Goal: Task Accomplishment & Management: Manage account settings

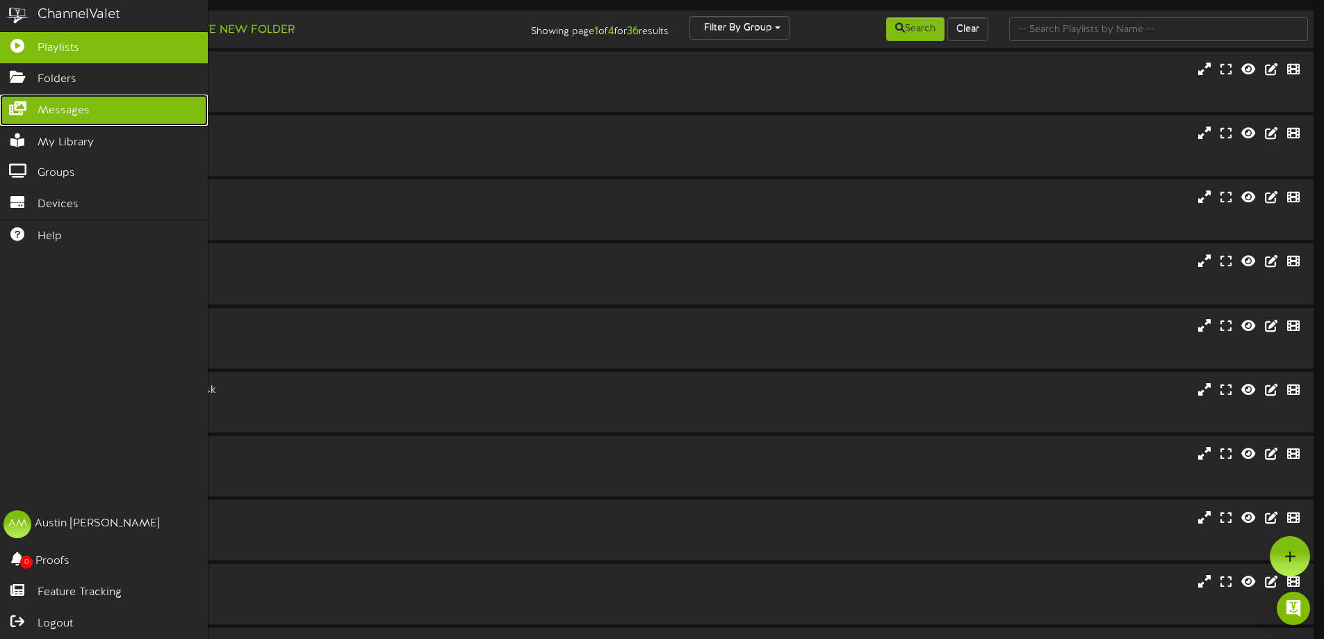
click at [42, 113] on span "Messages" at bounding box center [64, 111] width 52 height 16
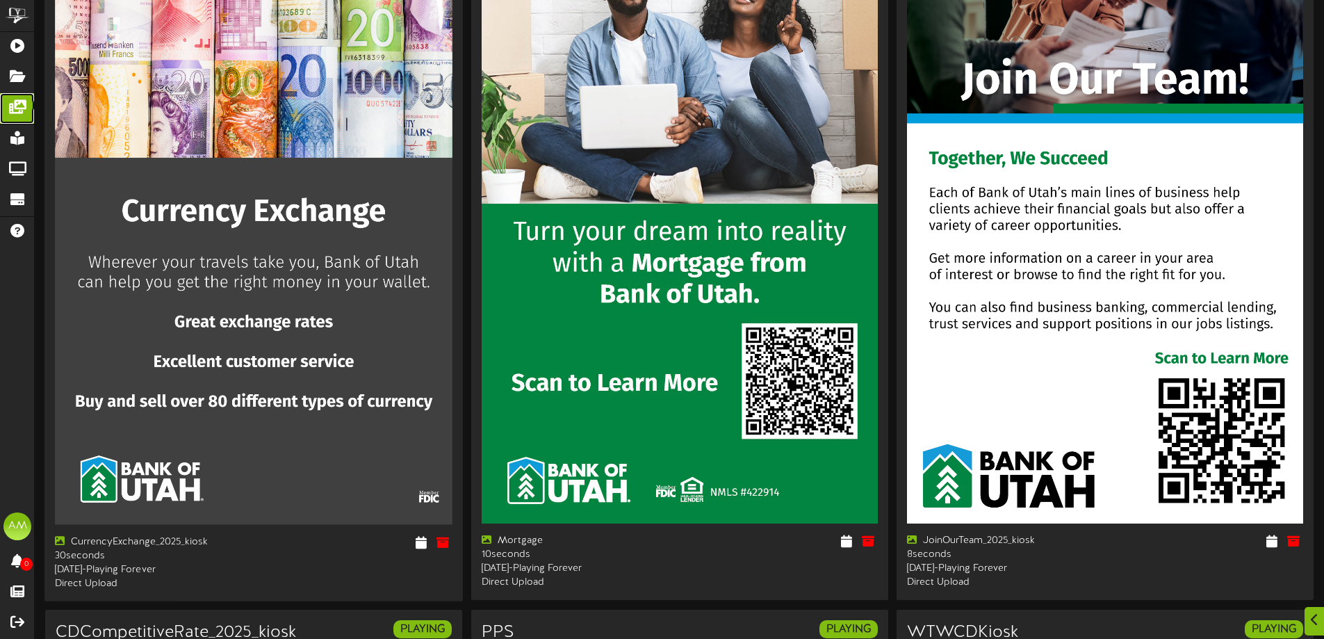
scroll to position [1158, 0]
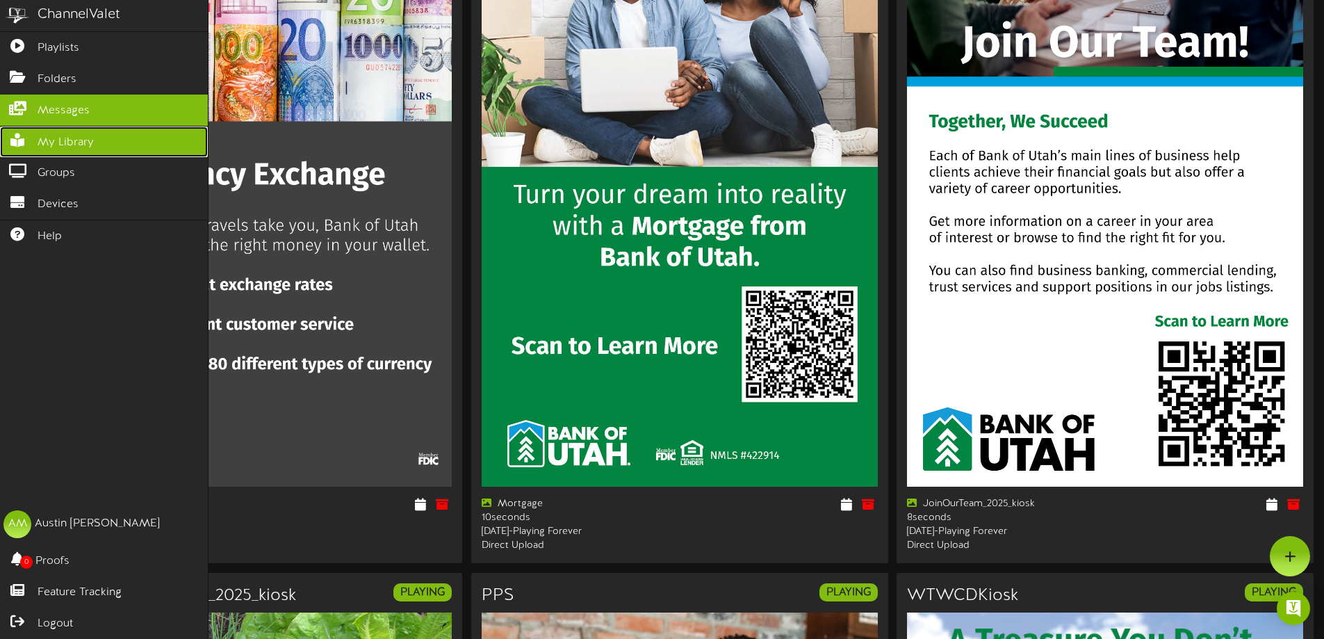
click at [91, 142] on span "My Library" at bounding box center [66, 143] width 56 height 16
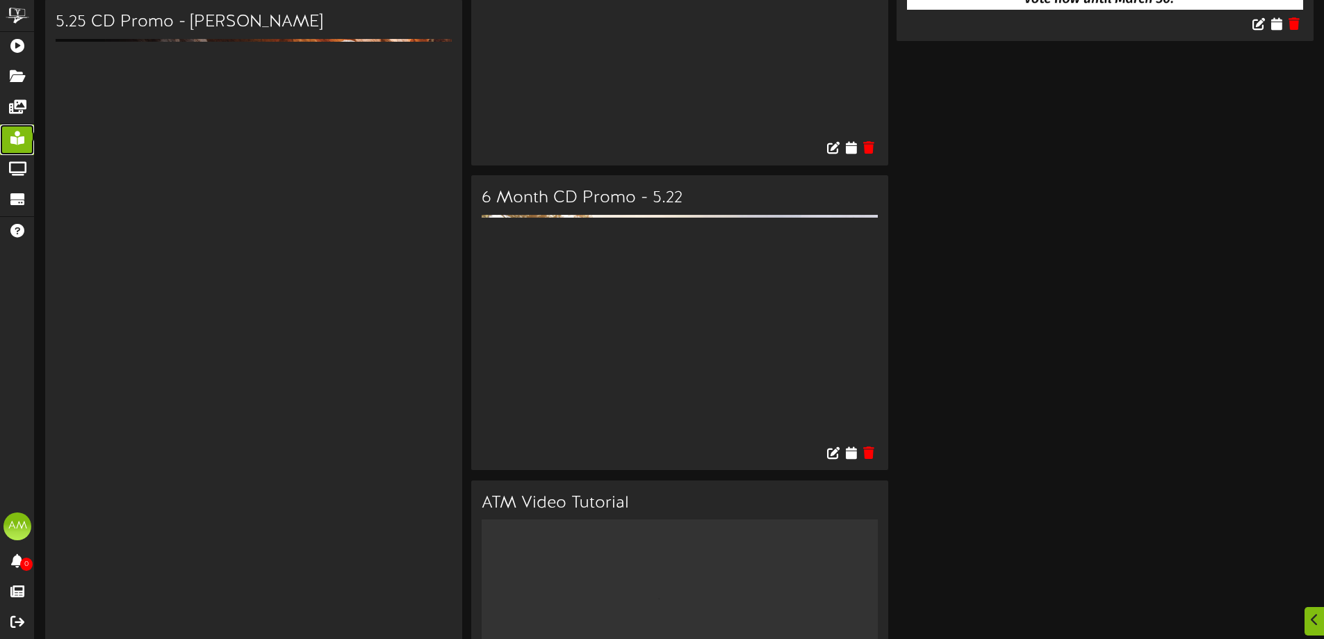
scroll to position [22395, 0]
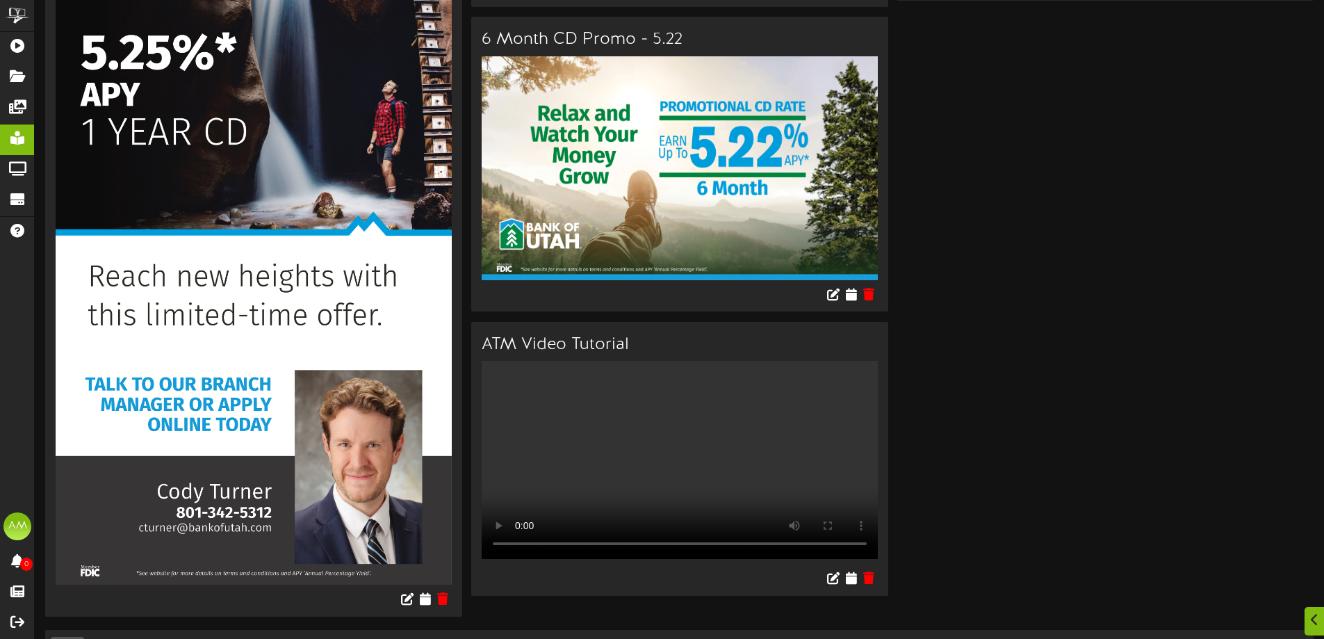
click at [592, 638] on link "2" at bounding box center [594, 648] width 7 height 15
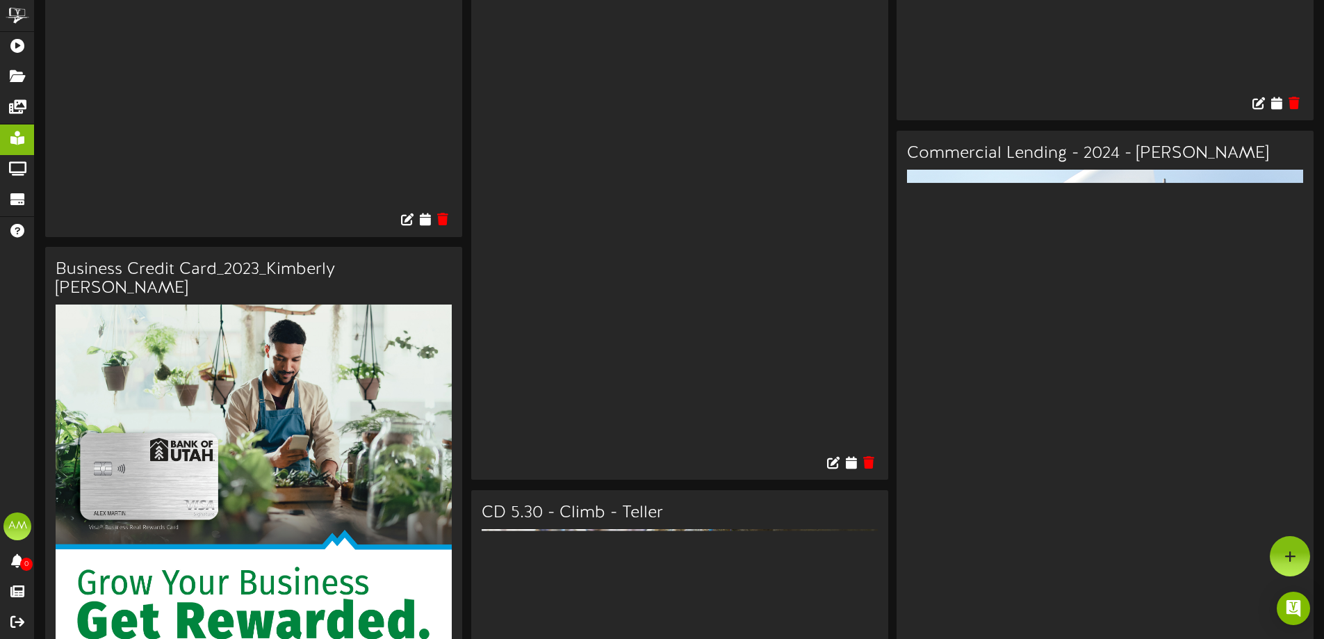
scroll to position [13828, 0]
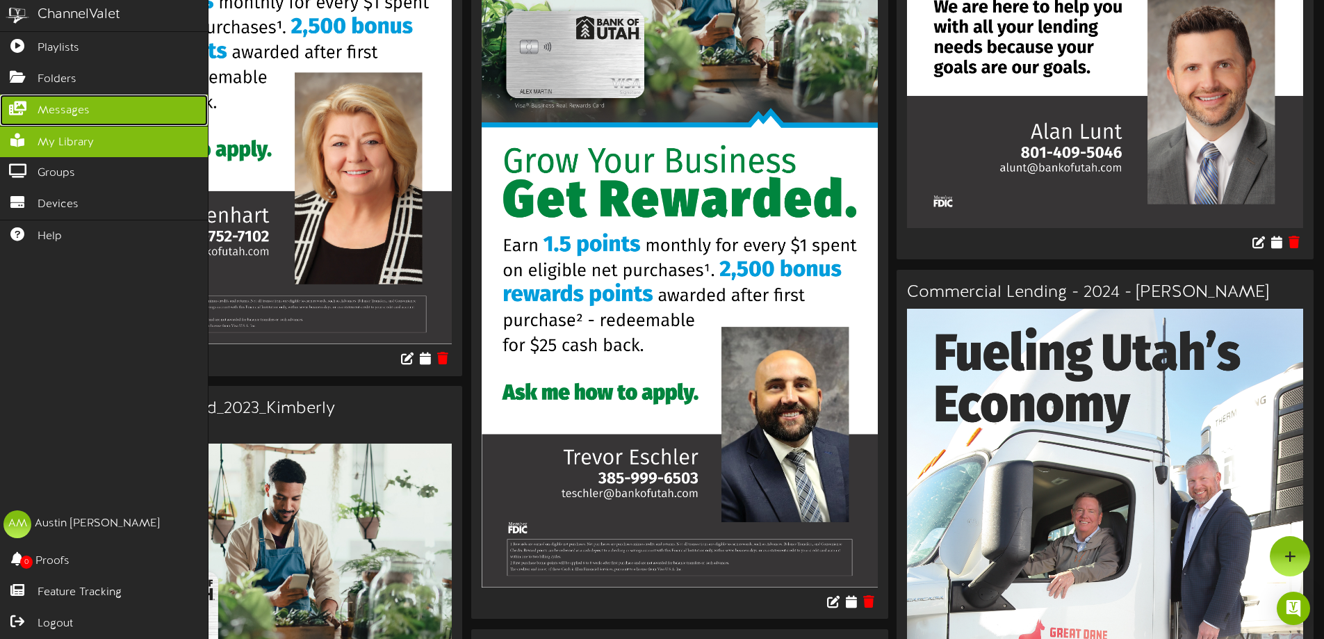
click at [33, 101] on icon at bounding box center [17, 106] width 35 height 10
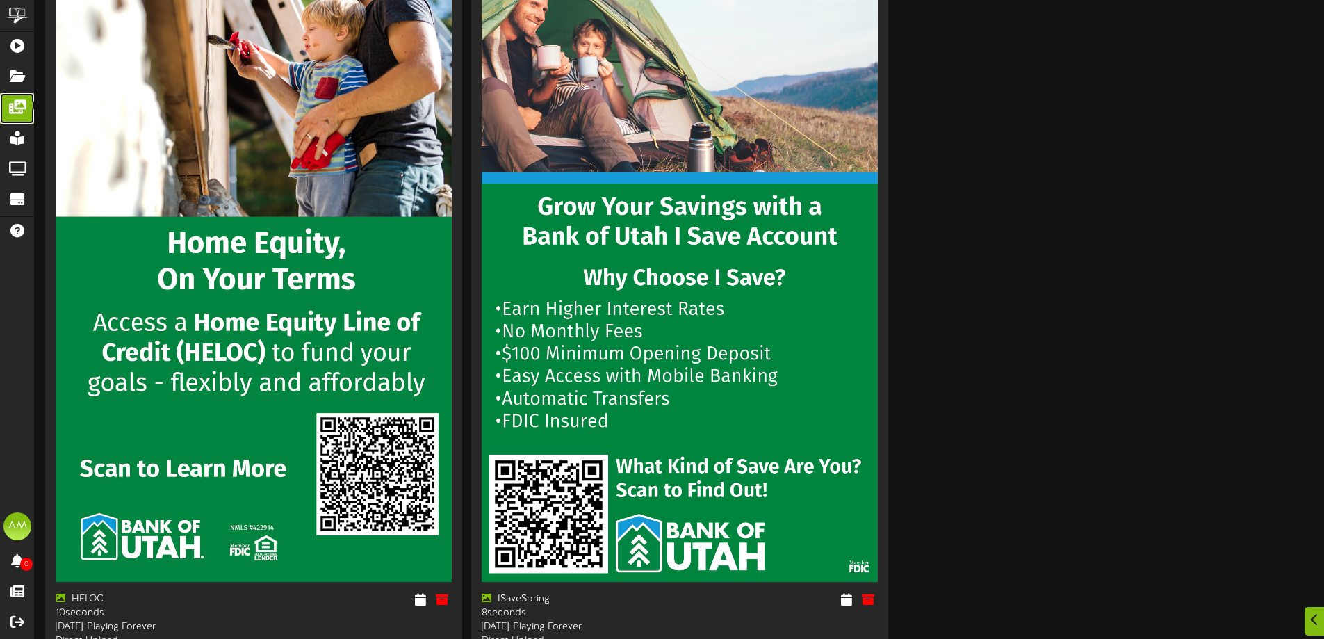
scroll to position [5285, 0]
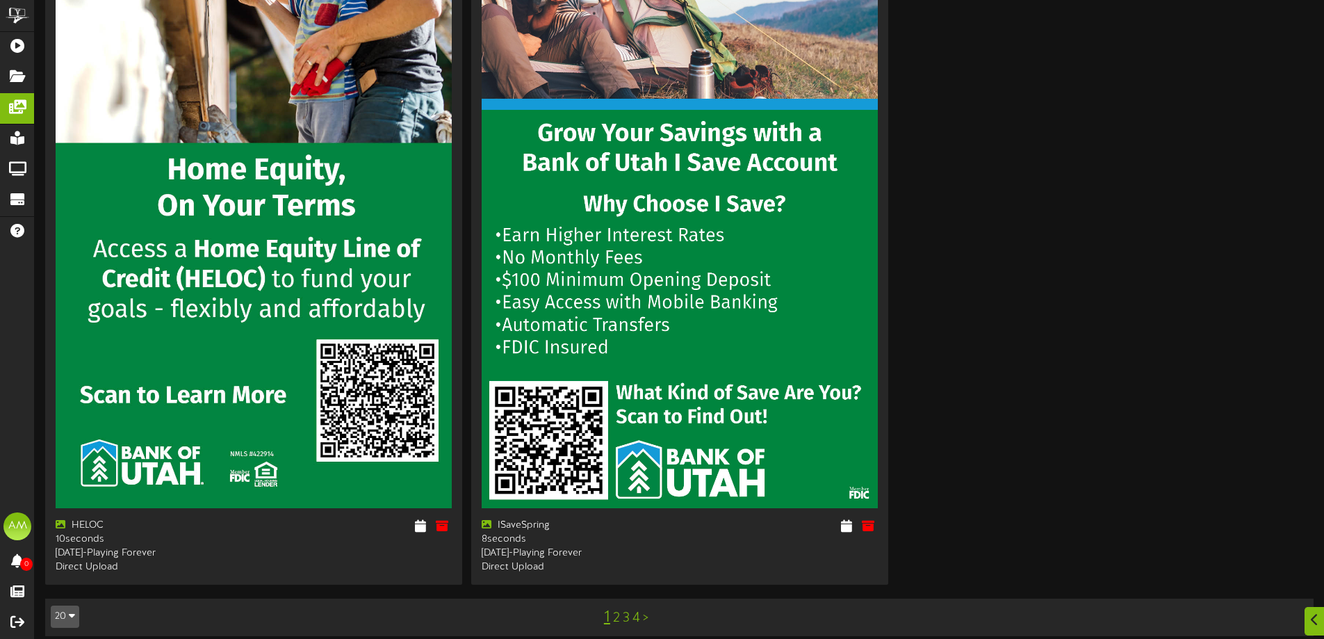
click at [621, 604] on div "1 2 3 4 >" at bounding box center [626, 617] width 320 height 26
click at [614, 610] on link "2" at bounding box center [616, 617] width 7 height 15
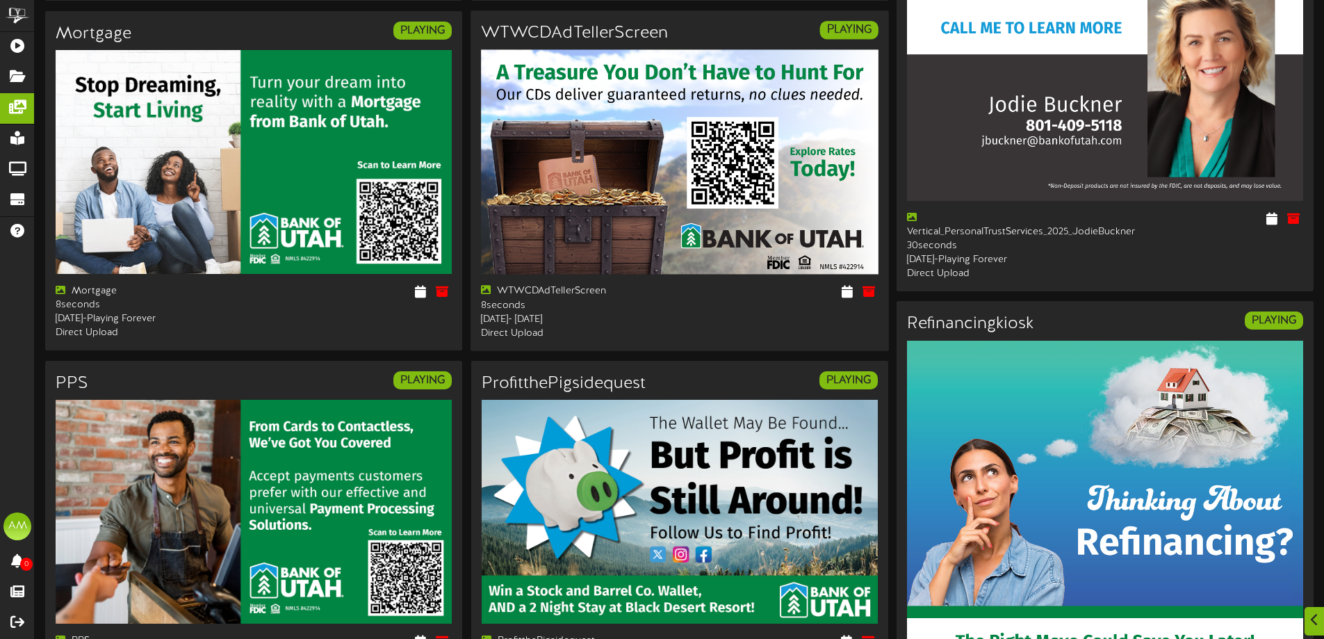
scroll to position [1946, 0]
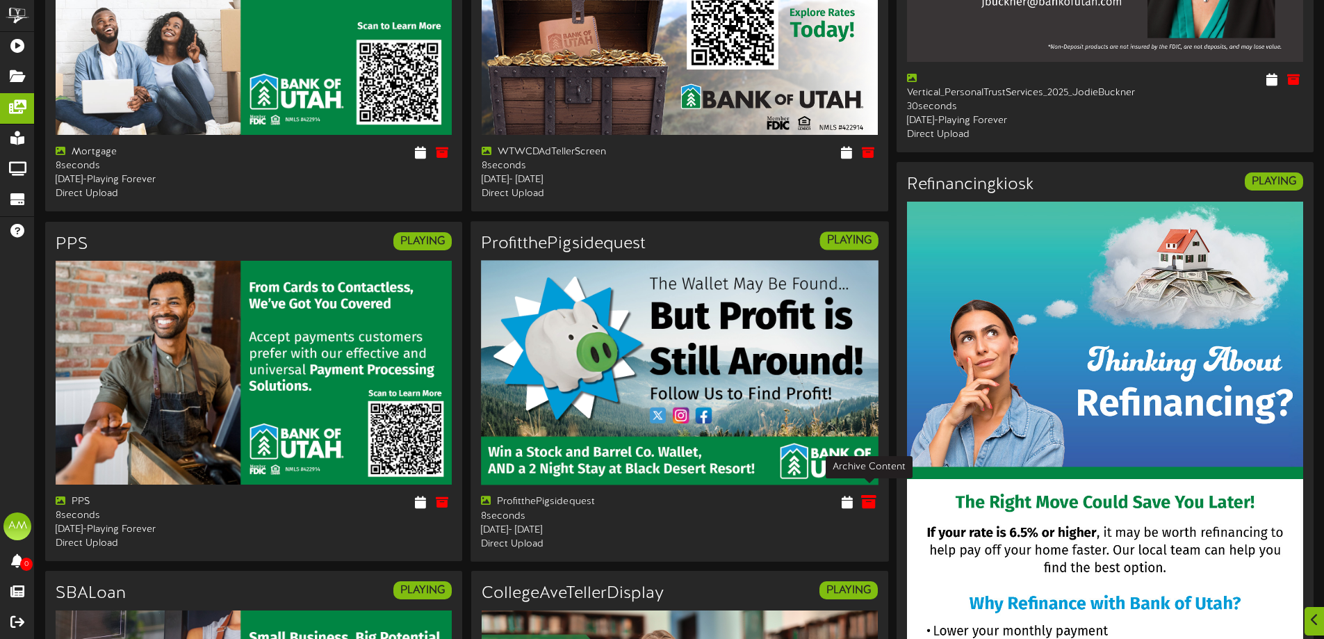
click at [873, 494] on icon at bounding box center [867, 501] width 15 height 15
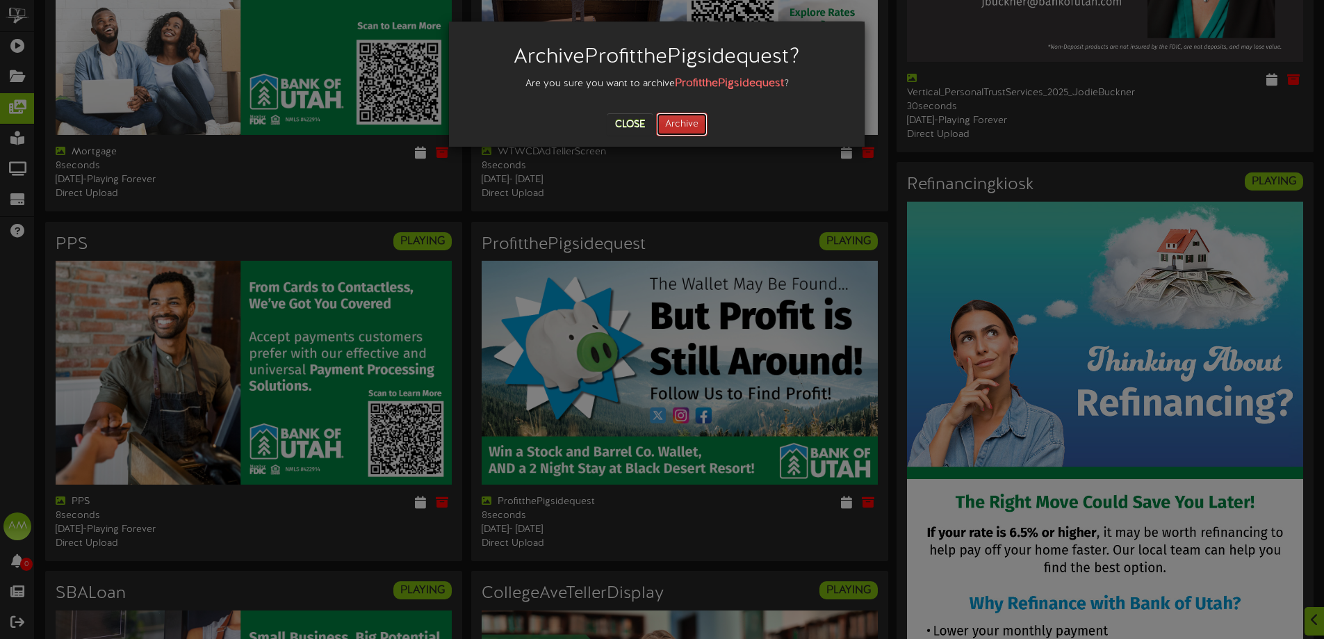
click at [690, 130] on button "Archive" at bounding box center [681, 125] width 51 height 24
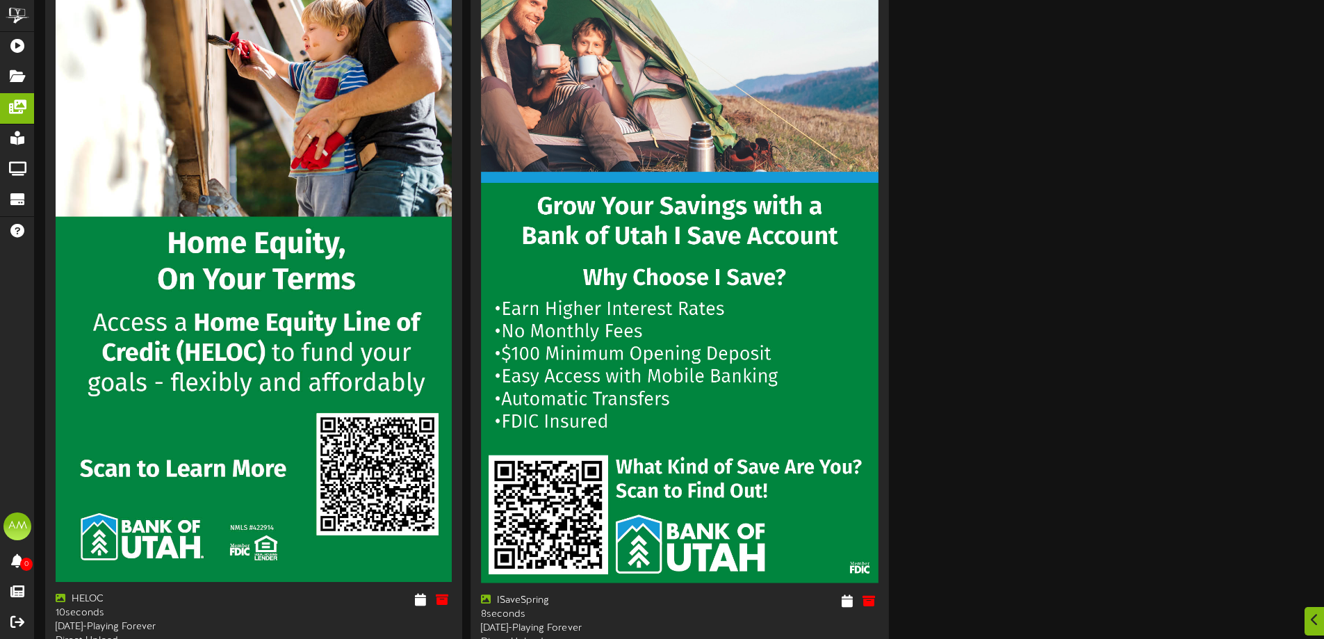
scroll to position [5281, 0]
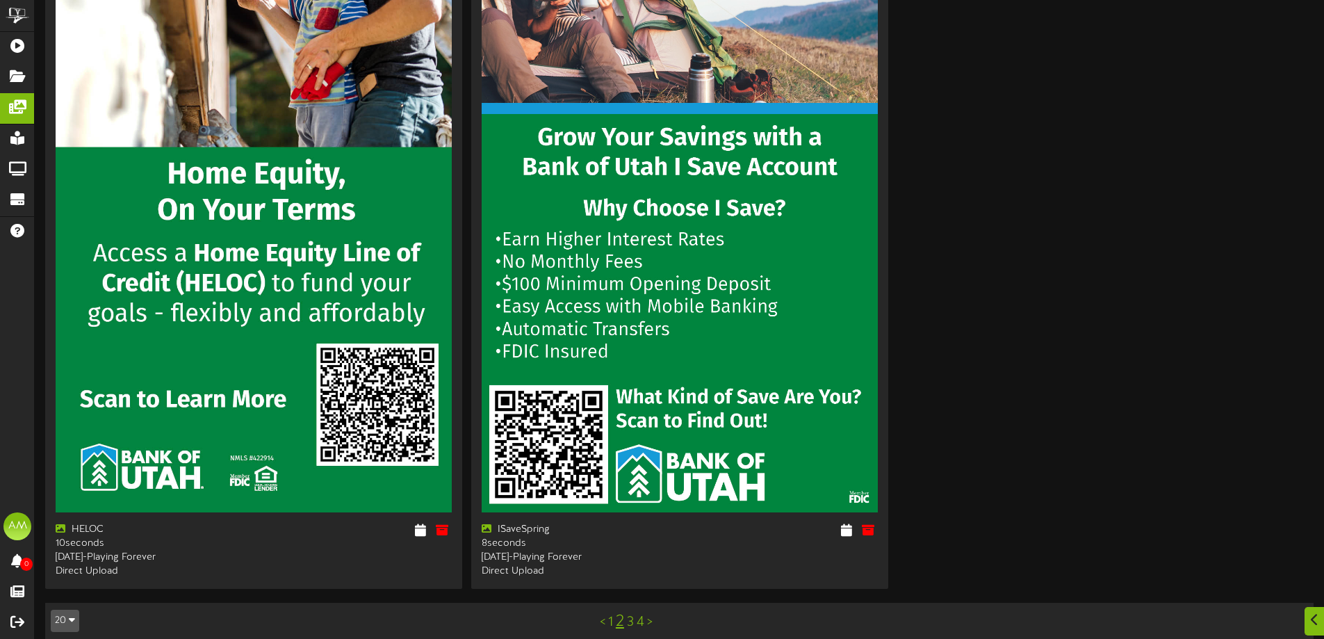
click at [632, 614] on link "3" at bounding box center [630, 621] width 7 height 15
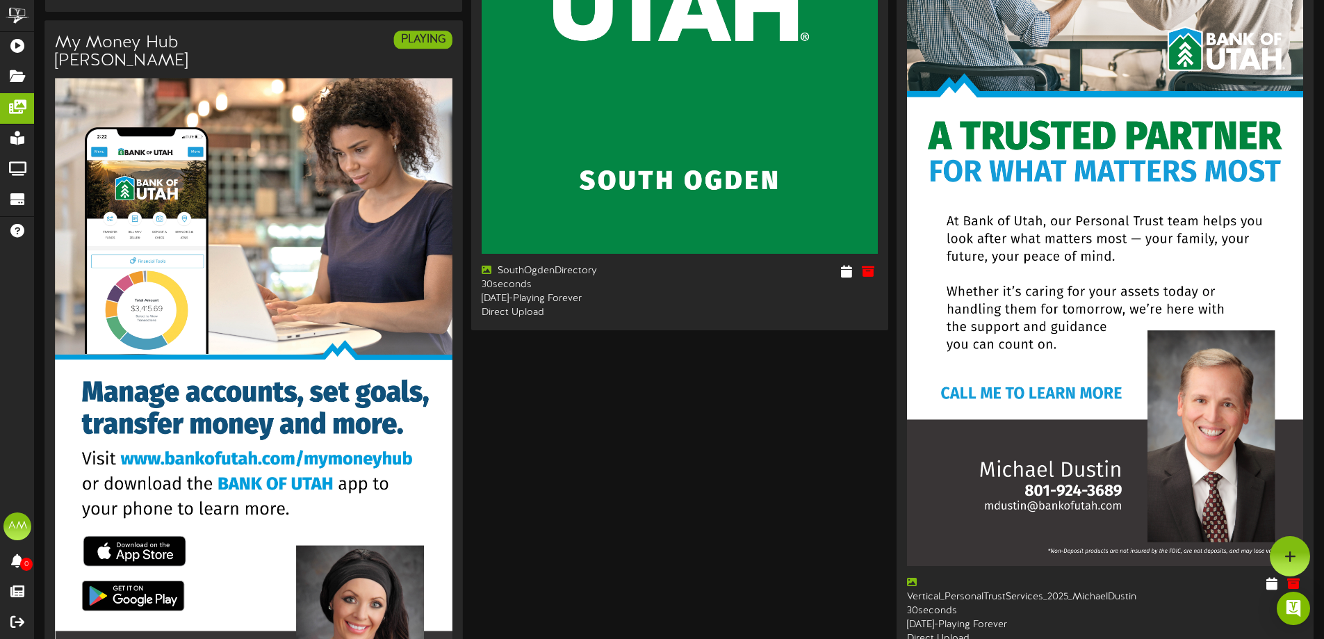
scroll to position [3234, 0]
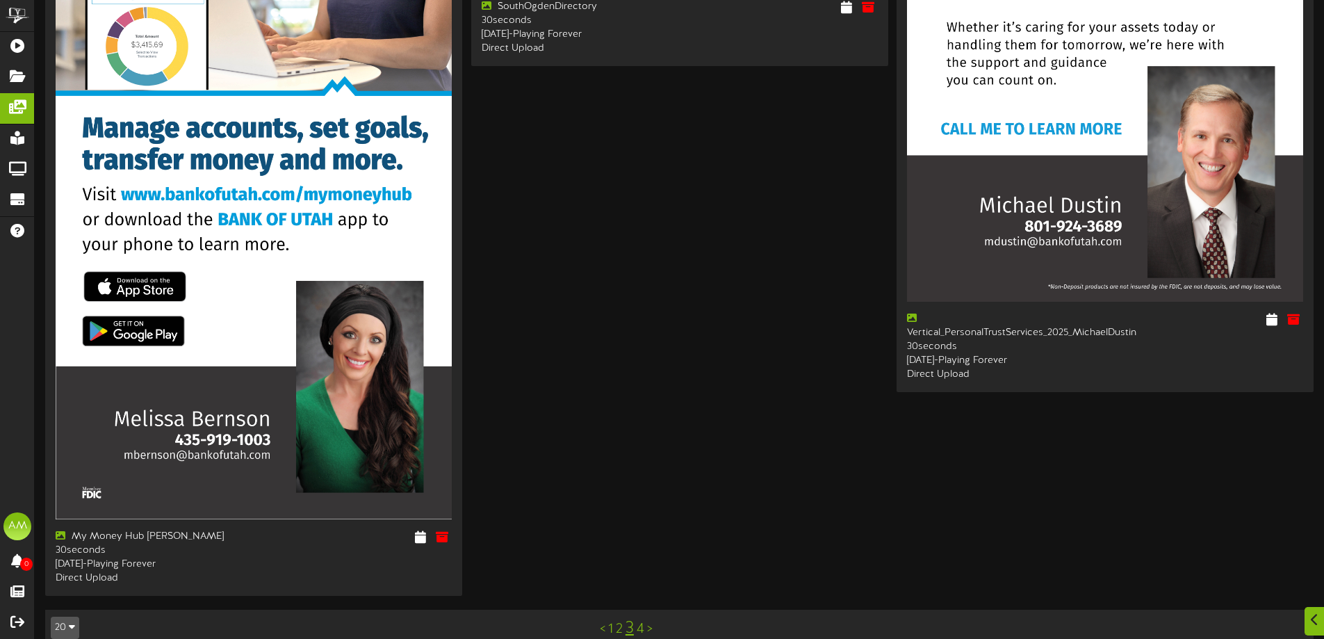
click at [639, 621] on link "4" at bounding box center [641, 628] width 8 height 15
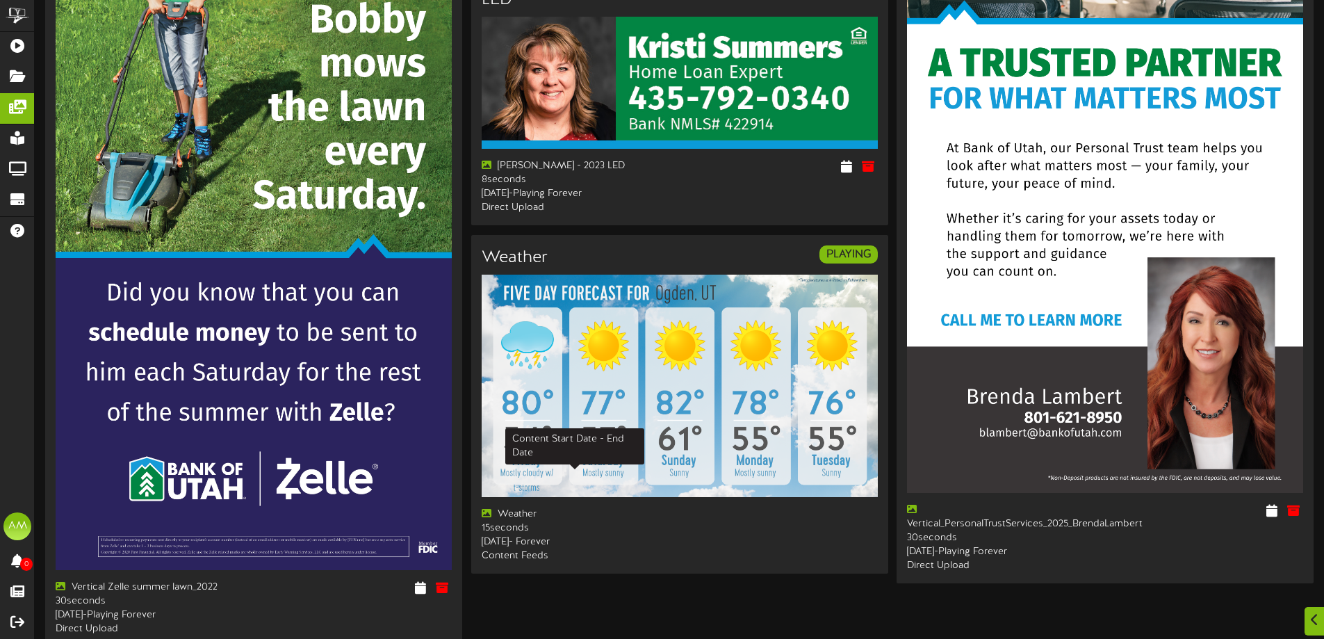
scroll to position [1527, 0]
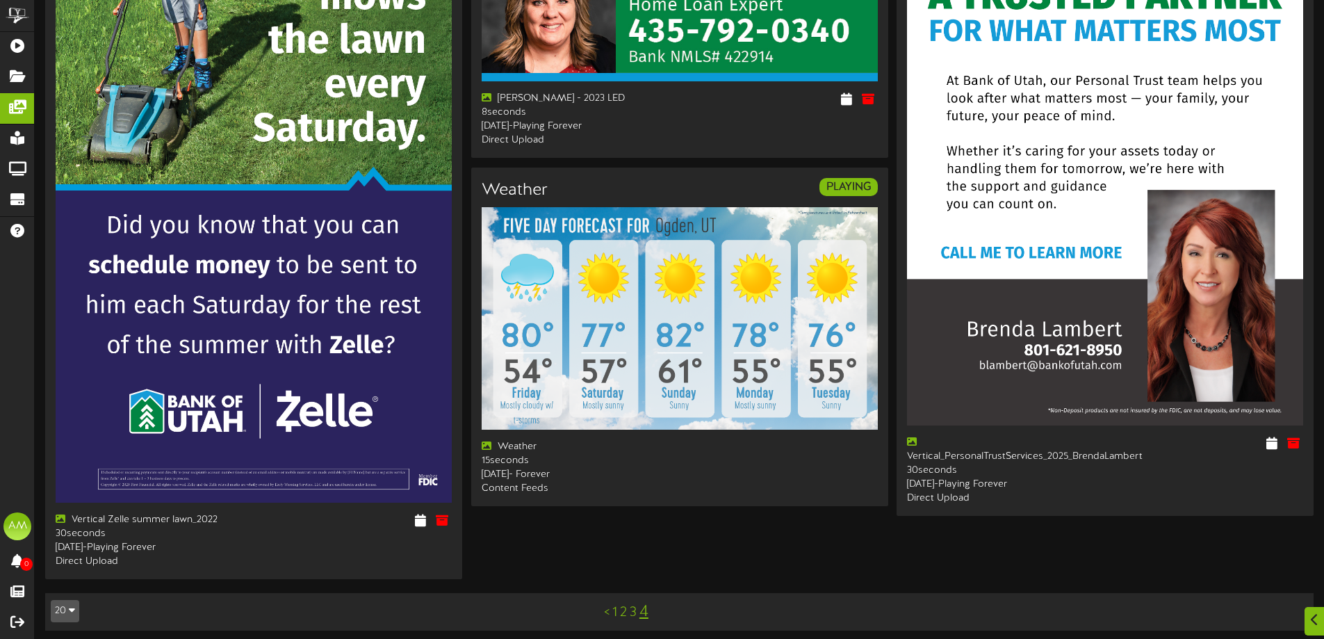
click at [641, 604] on link "4" at bounding box center [643, 611] width 9 height 18
click at [614, 605] on link "1" at bounding box center [614, 612] width 5 height 15
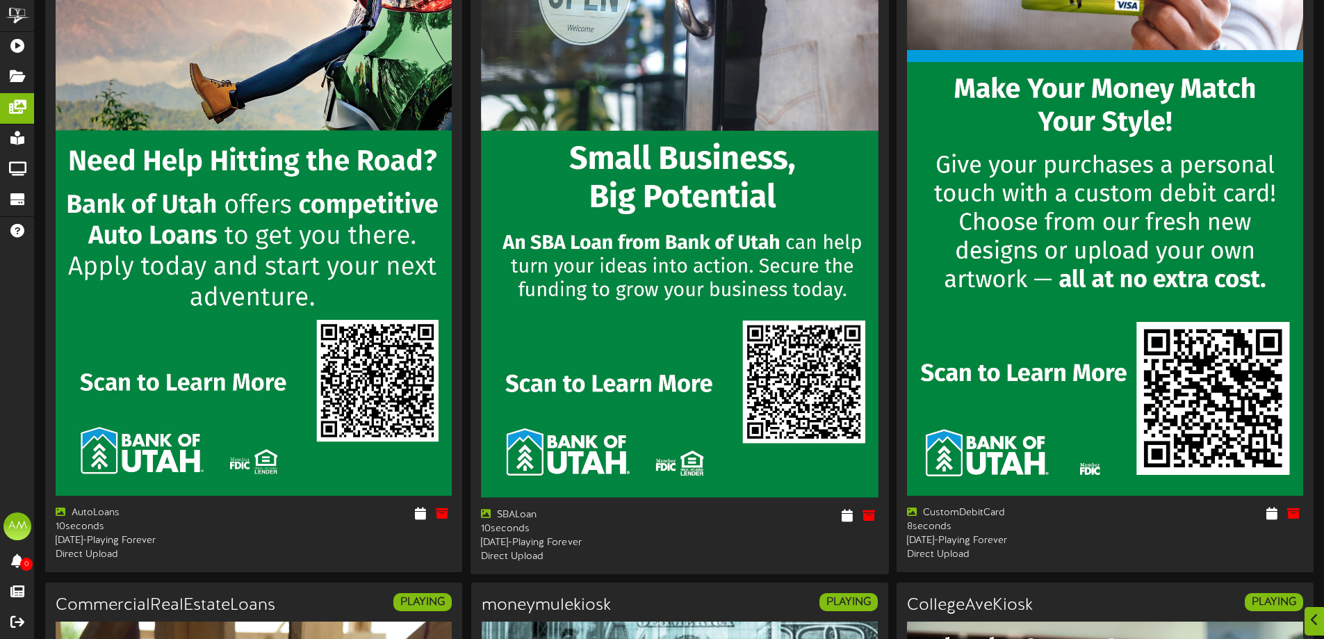
scroll to position [2530, 0]
